Goal: Information Seeking & Learning: Learn about a topic

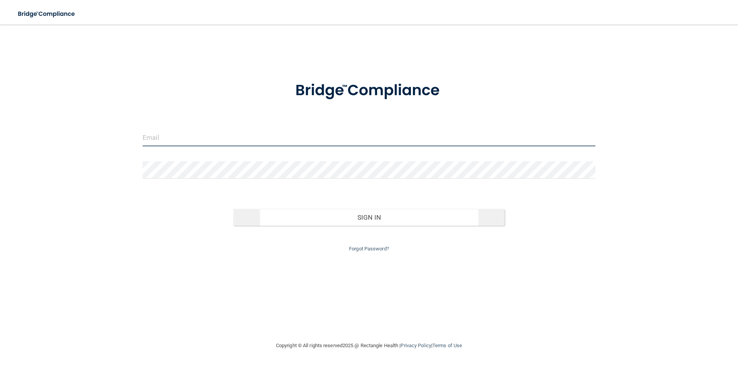
type input "[PERSON_NAME][EMAIL_ADDRESS][DOMAIN_NAME]"
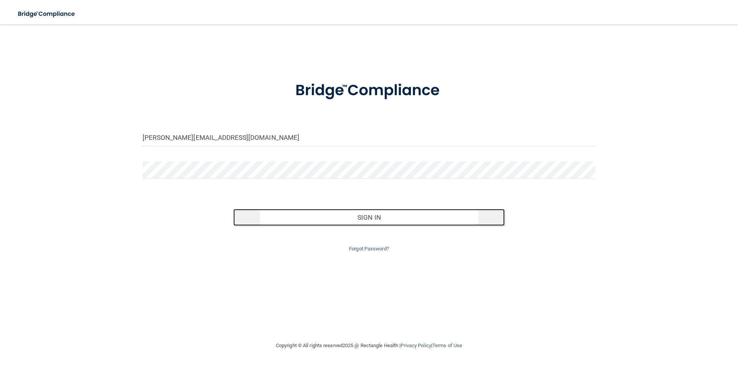
click at [357, 218] on button "Sign In" at bounding box center [369, 217] width 272 height 17
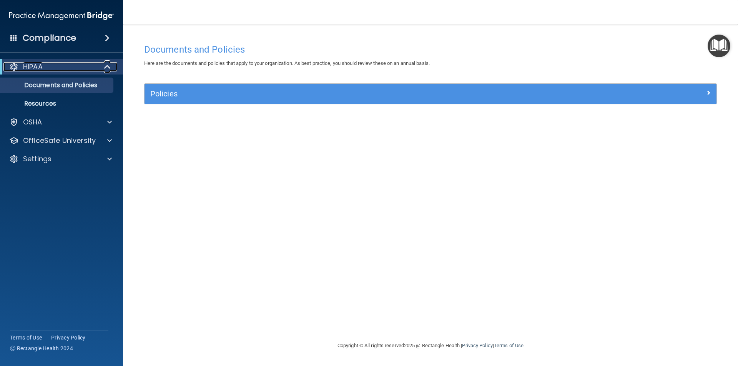
click at [77, 66] on div "HIPAA" at bounding box center [50, 66] width 95 height 9
click at [75, 87] on p "Documents and Policies" at bounding box center [57, 86] width 105 height 8
click at [32, 84] on p "Documents and Policies" at bounding box center [57, 86] width 105 height 8
click at [57, 124] on div "OSHA" at bounding box center [50, 122] width 95 height 9
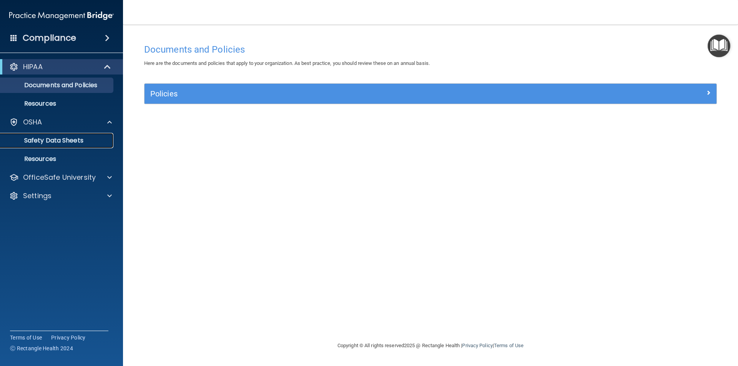
click at [77, 141] on p "Safety Data Sheets" at bounding box center [57, 141] width 105 height 8
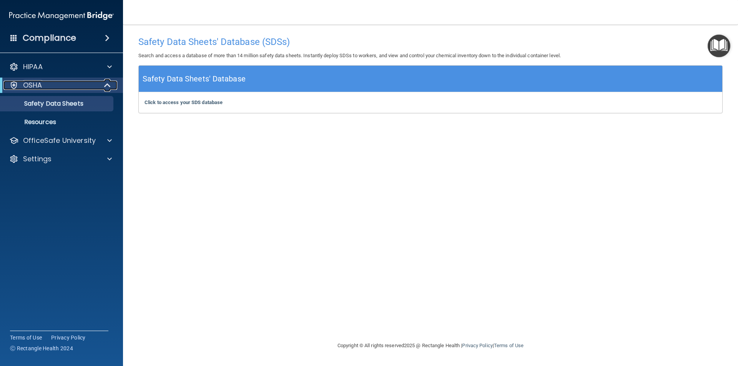
click at [105, 85] on span at bounding box center [108, 85] width 7 height 9
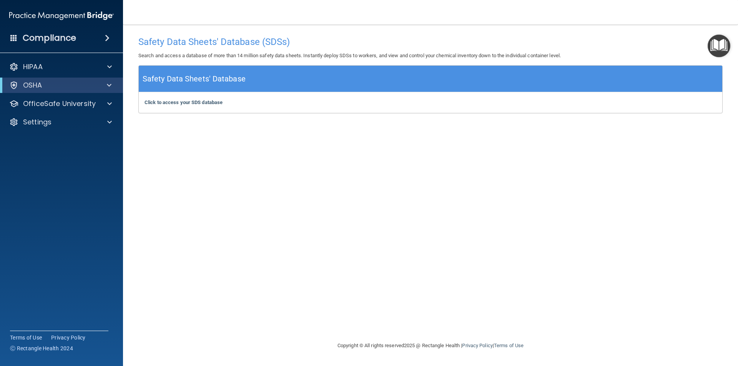
click at [105, 36] on span at bounding box center [107, 37] width 5 height 9
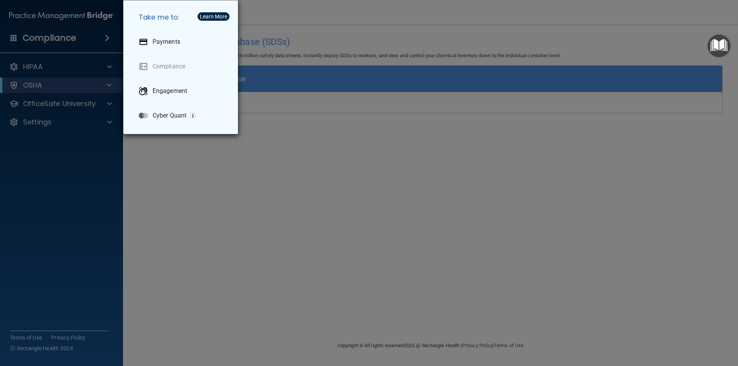
click at [97, 138] on div "Take me to: Payments Compliance Engagement Cyber Quant" at bounding box center [369, 183] width 738 height 366
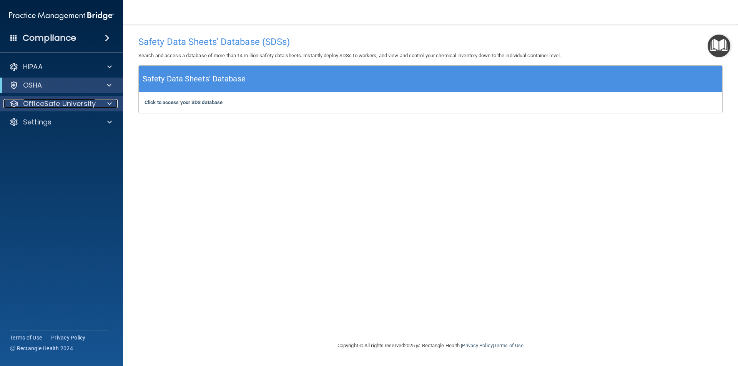
click at [70, 108] on p "OfficeSafe University" at bounding box center [59, 103] width 73 height 9
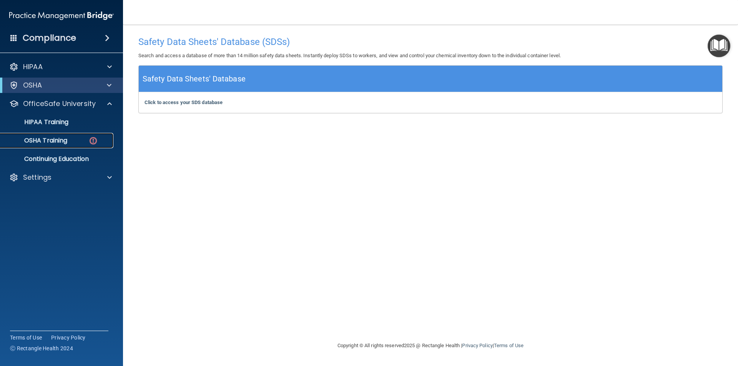
click at [91, 141] on img at bounding box center [93, 141] width 10 height 10
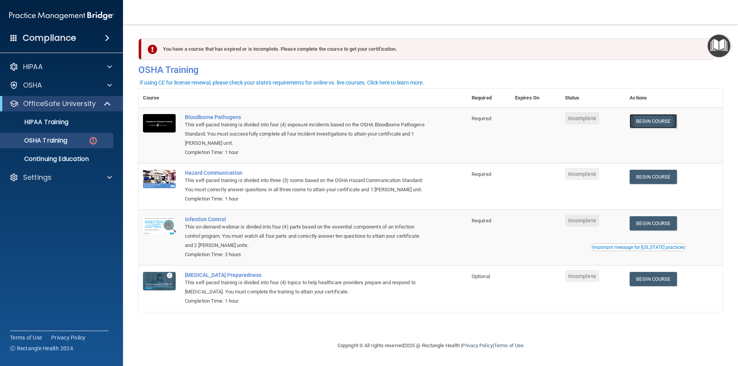
click at [657, 125] on link "Begin Course" at bounding box center [653, 121] width 47 height 14
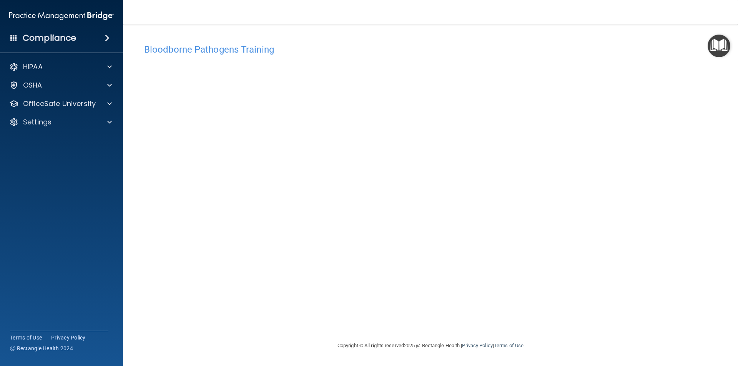
click at [473, 306] on div "Bloodborne Pathogens Training This course doesn’t expire until . Are you sure y…" at bounding box center [430, 190] width 584 height 301
drag, startPoint x: 514, startPoint y: 311, endPoint x: 513, endPoint y: 301, distance: 10.4
click at [514, 311] on div "Bloodborne Pathogens Training This course doesn’t expire until . Are you sure y…" at bounding box center [430, 190] width 584 height 301
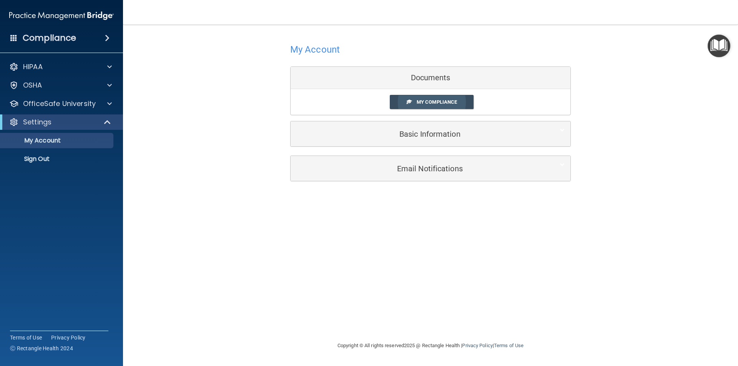
click at [459, 106] on link "My Compliance" at bounding box center [432, 102] width 84 height 14
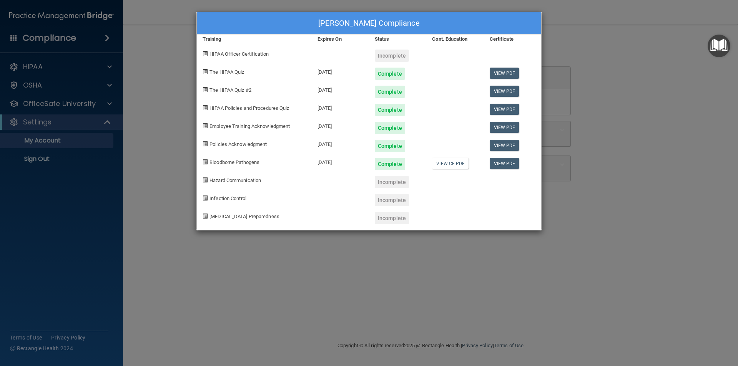
click at [377, 62] on div "Complete" at bounding box center [397, 71] width 57 height 18
click at [384, 55] on div "Incomplete" at bounding box center [392, 56] width 34 height 12
click at [235, 57] on span "HIPAA Officer Certification" at bounding box center [239, 54] width 59 height 6
click at [443, 166] on link "View CE PDF" at bounding box center [450, 163] width 37 height 11
click at [621, 95] on div "[PERSON_NAME] Compliance Training Expires On Status Cont. Education Certificate…" at bounding box center [369, 183] width 738 height 366
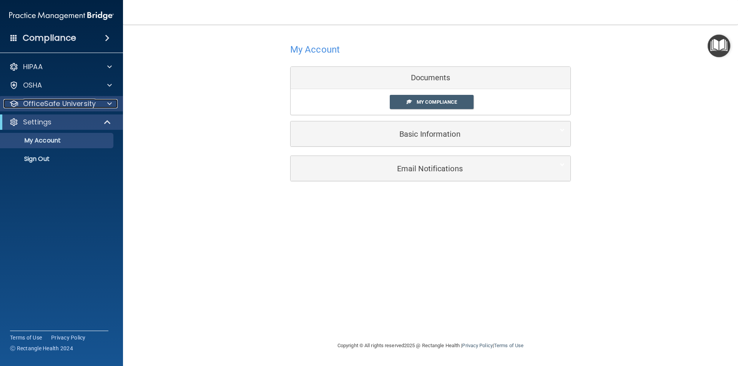
click at [75, 103] on p "OfficeSafe University" at bounding box center [59, 103] width 73 height 9
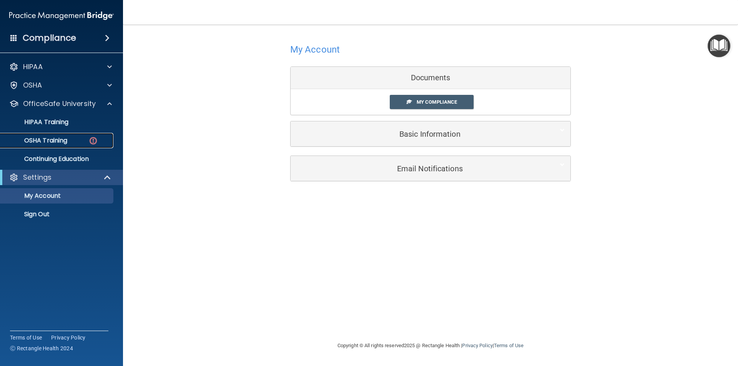
click at [67, 141] on p "OSHA Training" at bounding box center [36, 141] width 62 height 8
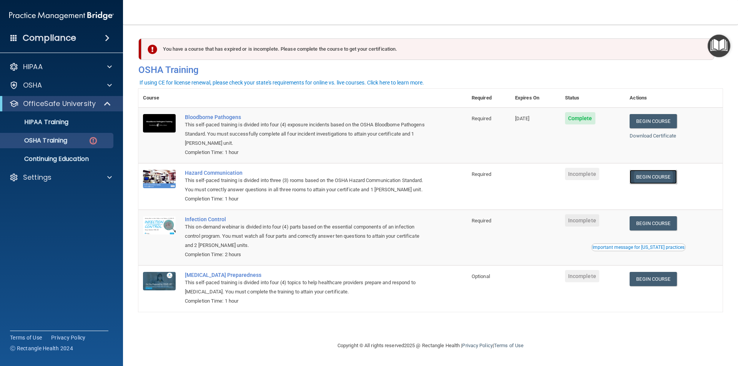
click at [665, 178] on link "Begin Course" at bounding box center [653, 177] width 47 height 14
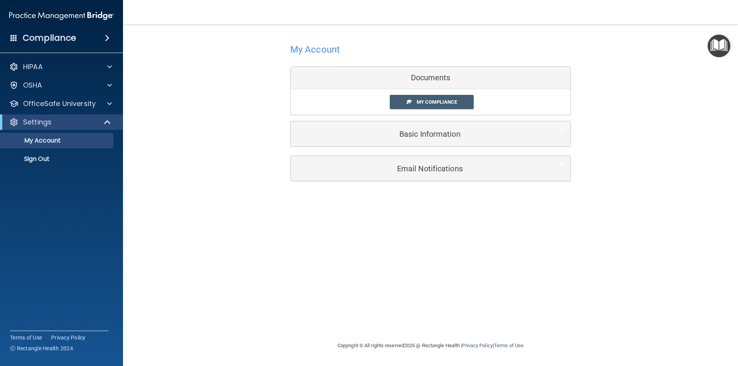
click at [430, 94] on div "My Compliance My Compliance My BAA" at bounding box center [431, 102] width 280 height 26
click at [431, 101] on span "My Compliance" at bounding box center [437, 102] width 40 height 6
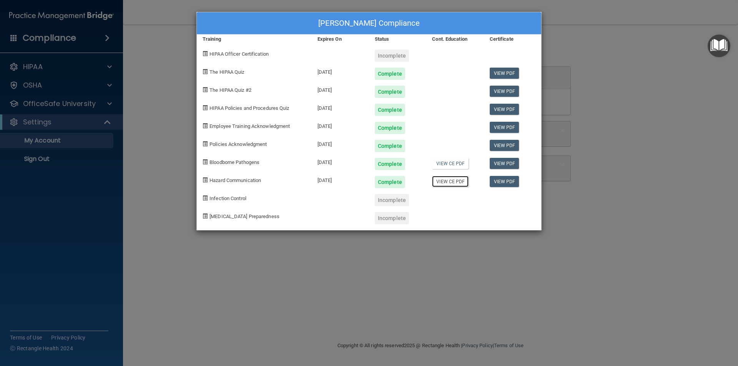
click at [458, 183] on link "View CE PDF" at bounding box center [450, 181] width 37 height 11
click at [471, 262] on div "Archie Johns's Compliance Training Expires On Status Cont. Education Certificat…" at bounding box center [369, 183] width 738 height 366
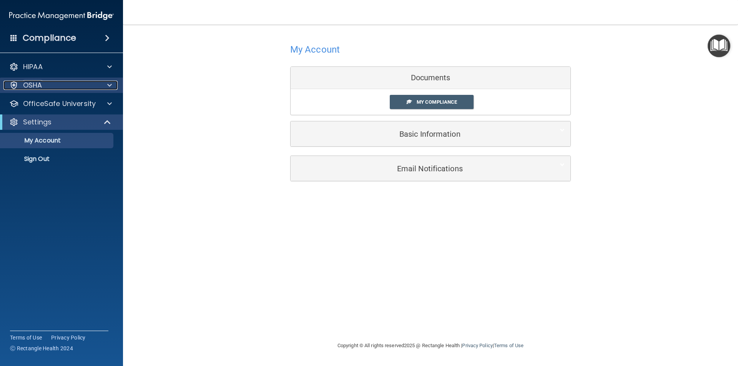
click at [53, 85] on div "OSHA" at bounding box center [50, 85] width 95 height 9
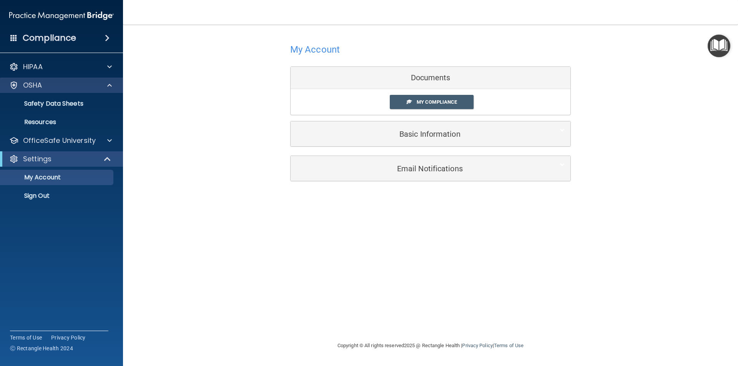
click at [101, 80] on div "OSHA" at bounding box center [61, 85] width 123 height 15
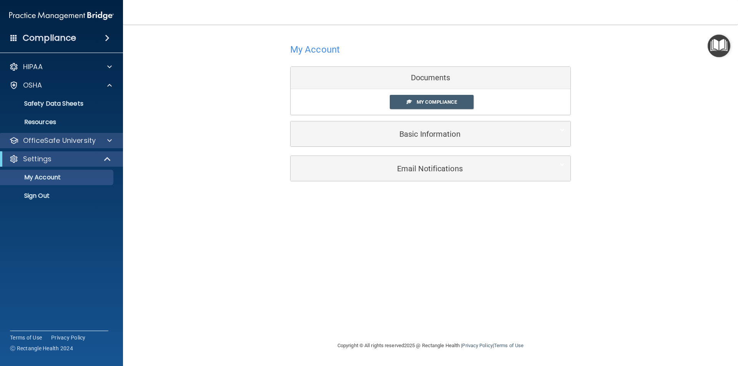
click at [96, 135] on div "OfficeSafe University" at bounding box center [61, 140] width 123 height 15
click at [100, 138] on div at bounding box center [108, 140] width 19 height 9
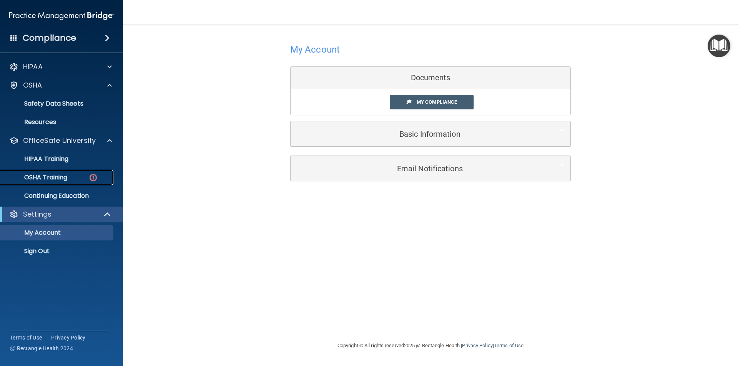
click at [87, 179] on div "OSHA Training" at bounding box center [57, 178] width 105 height 8
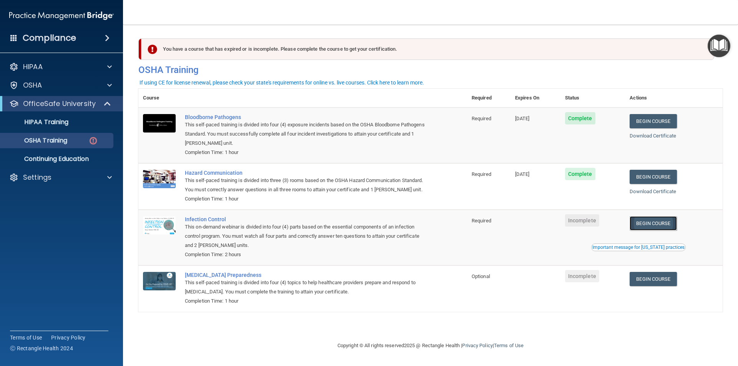
click at [669, 219] on link "Begin Course" at bounding box center [653, 223] width 47 height 14
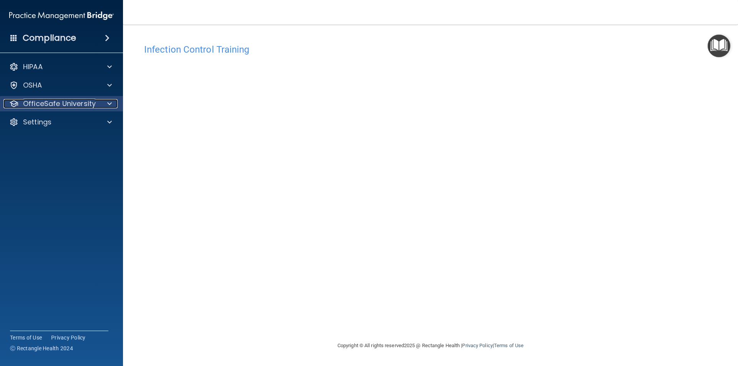
click at [103, 108] on div at bounding box center [108, 103] width 19 height 9
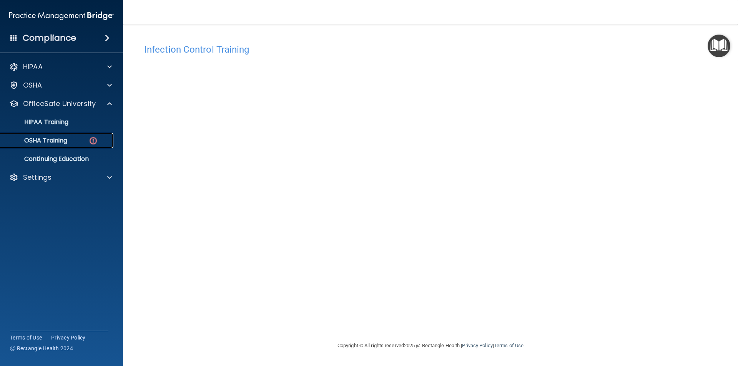
click at [73, 140] on div "OSHA Training" at bounding box center [57, 141] width 105 height 8
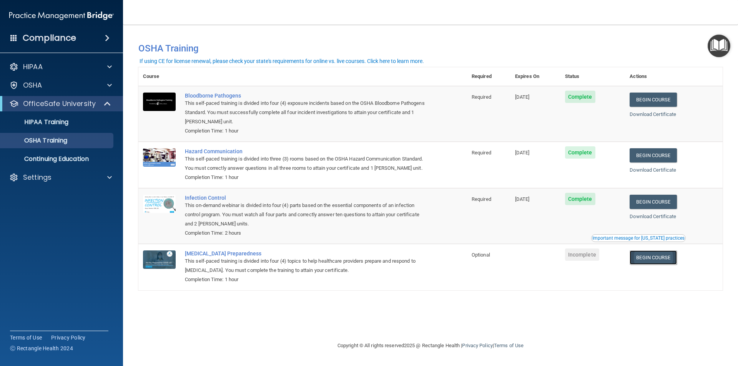
click at [677, 257] on link "Begin Course" at bounding box center [653, 258] width 47 height 14
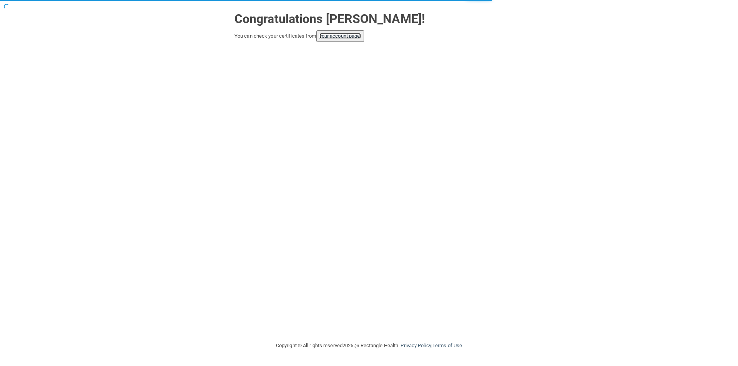
click at [337, 39] on link "your account page!" at bounding box center [340, 36] width 42 height 6
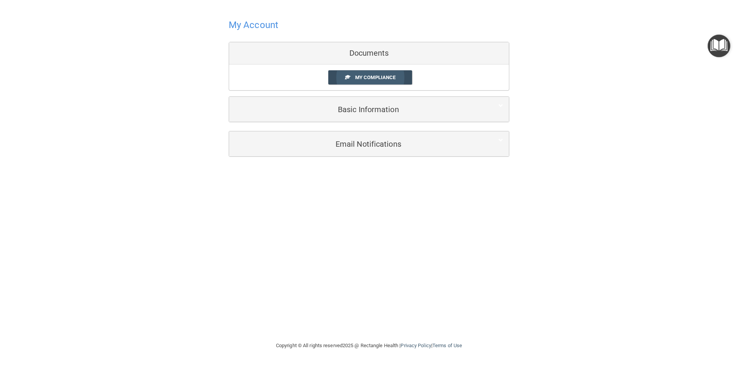
click at [381, 80] on span "My Compliance" at bounding box center [375, 78] width 40 height 6
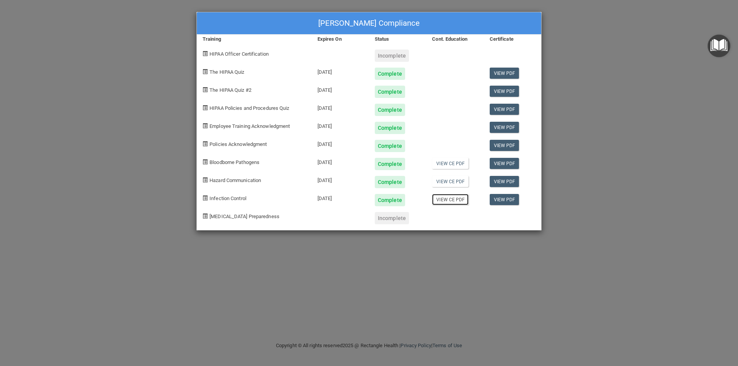
click at [453, 200] on link "View CE PDF" at bounding box center [450, 199] width 37 height 11
click at [400, 218] on div "Incomplete" at bounding box center [392, 218] width 34 height 12
click at [497, 217] on div at bounding box center [512, 215] width 57 height 18
click at [515, 216] on div at bounding box center [512, 215] width 57 height 18
click at [386, 219] on div "Incomplete" at bounding box center [392, 218] width 34 height 12
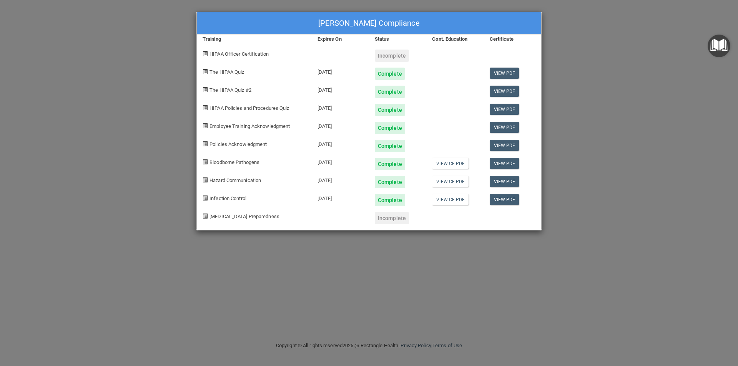
drag, startPoint x: 296, startPoint y: 218, endPoint x: 281, endPoint y: 219, distance: 15.4
click at [292, 218] on div "[MEDICAL_DATA] Preparedness" at bounding box center [254, 215] width 115 height 18
drag, startPoint x: 210, startPoint y: 216, endPoint x: 276, endPoint y: 213, distance: 66.2
click at [209, 216] on div "[MEDICAL_DATA] Preparedness" at bounding box center [254, 215] width 115 height 18
click at [311, 215] on div "[MEDICAL_DATA] Preparedness Incomplete" at bounding box center [369, 215] width 344 height 18
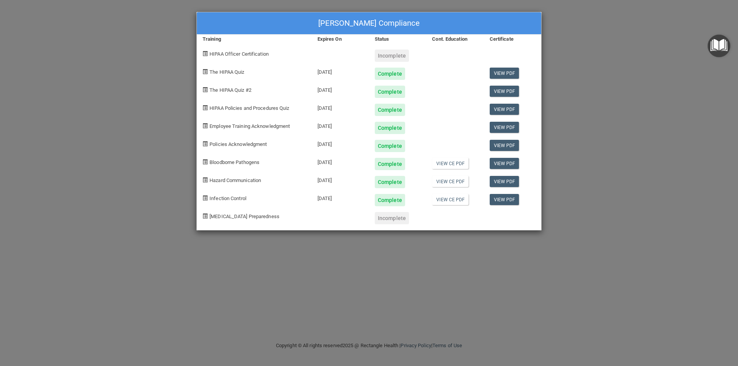
drag, startPoint x: 378, startPoint y: 218, endPoint x: 401, endPoint y: 219, distance: 22.3
click at [378, 219] on div "Incomplete" at bounding box center [392, 218] width 34 height 12
click at [401, 219] on div "Incomplete" at bounding box center [392, 218] width 34 height 12
drag, startPoint x: 414, startPoint y: 220, endPoint x: 440, endPoint y: 219, distance: 25.8
click at [419, 220] on div "Incomplete" at bounding box center [397, 215] width 57 height 18
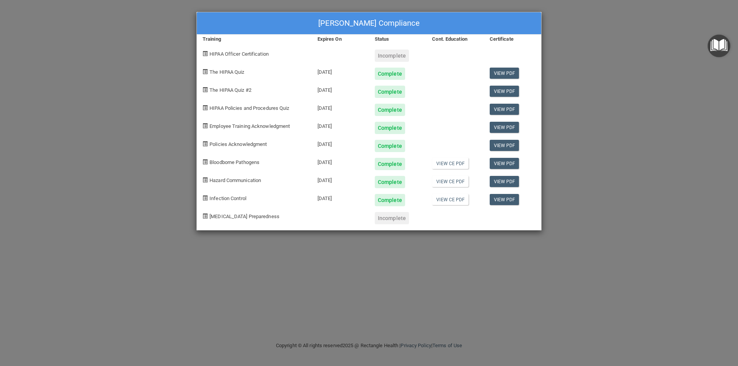
click at [460, 220] on div at bounding box center [454, 215] width 57 height 18
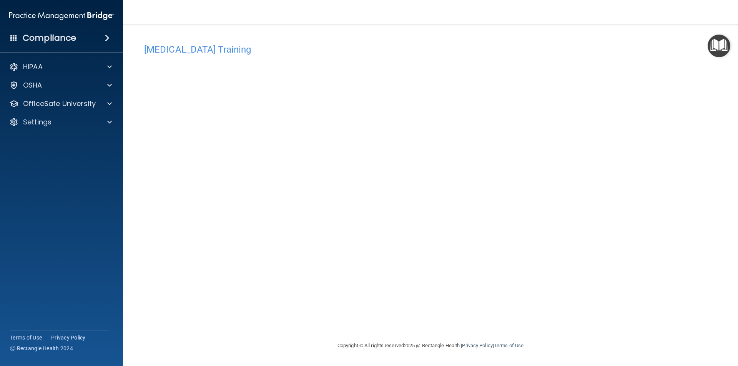
click at [435, 4] on nav "Toggle navigation [PERSON_NAME] [PERSON_NAME][EMAIL_ADDRESS][DOMAIN_NAME] Manag…" at bounding box center [430, 12] width 615 height 25
